Goal: Task Accomplishment & Management: Manage account settings

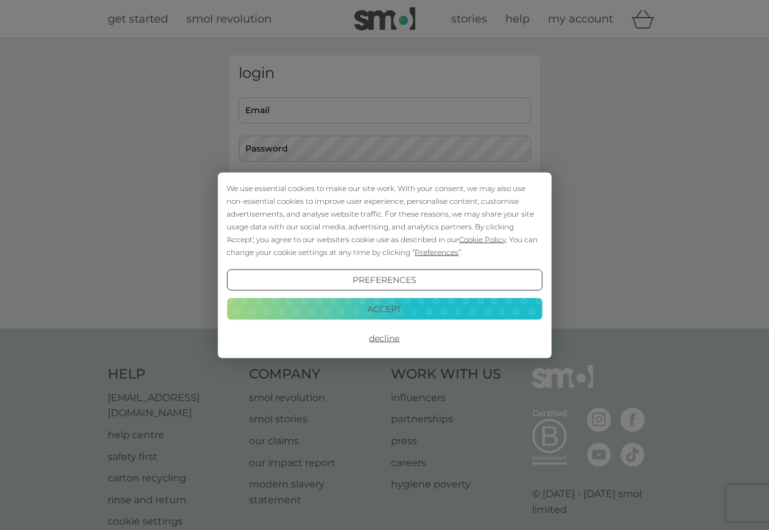
click at [379, 335] on button "Decline" at bounding box center [384, 339] width 315 height 22
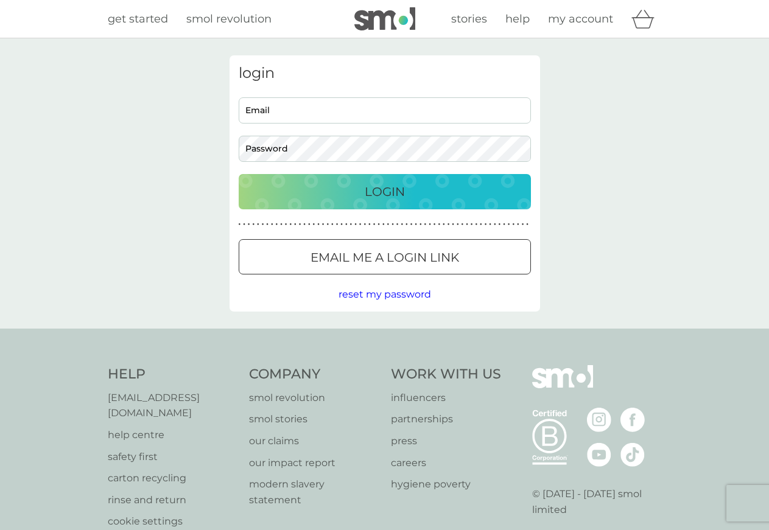
click at [329, 108] on input "Email" at bounding box center [385, 110] width 292 height 26
type input "de"
click at [392, 258] on div at bounding box center [385, 257] width 44 height 13
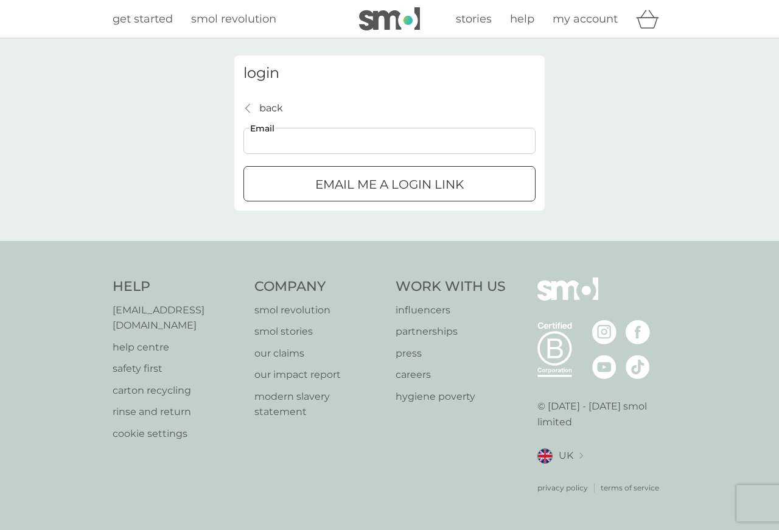
click at [288, 144] on input "Email" at bounding box center [390, 141] width 292 height 26
type input "[EMAIL_ADDRESS][DOMAIN_NAME]"
click at [353, 185] on p "Email me a login link" at bounding box center [389, 184] width 149 height 19
